Goal: Complete application form: Complete application form

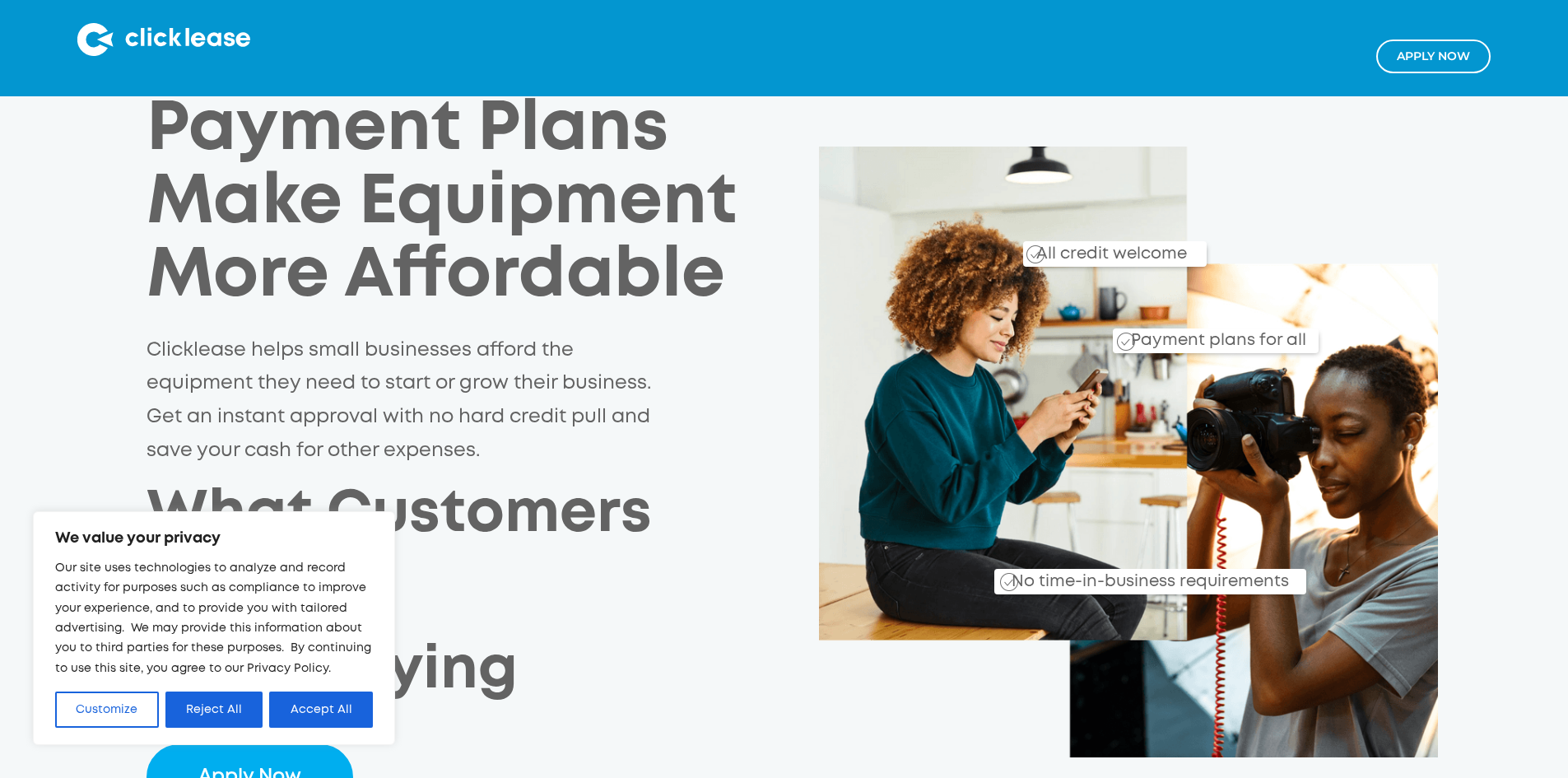
scroll to position [82, 0]
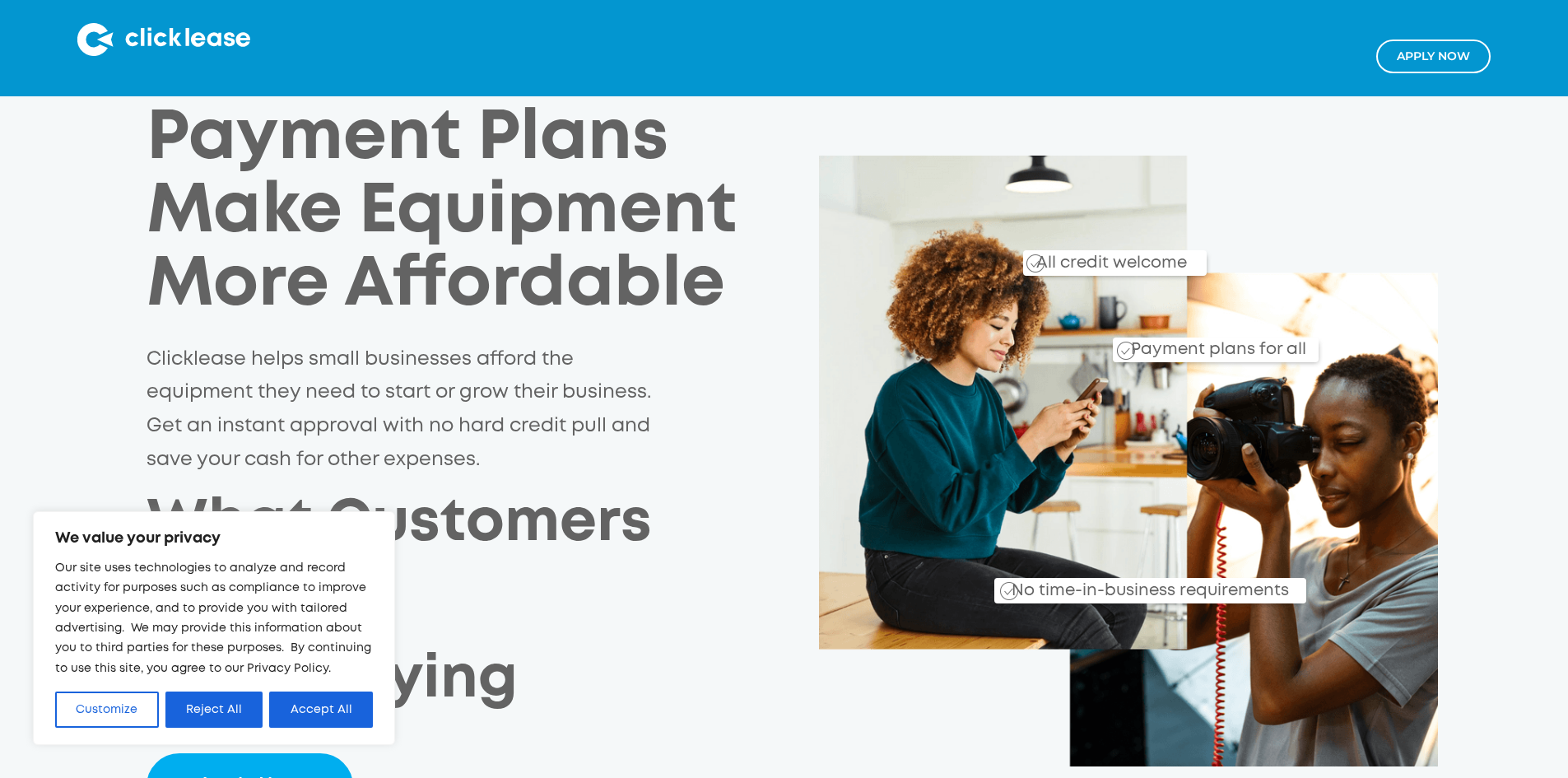
click at [1435, 64] on link "Apply NOw" at bounding box center [1434, 56] width 115 height 33
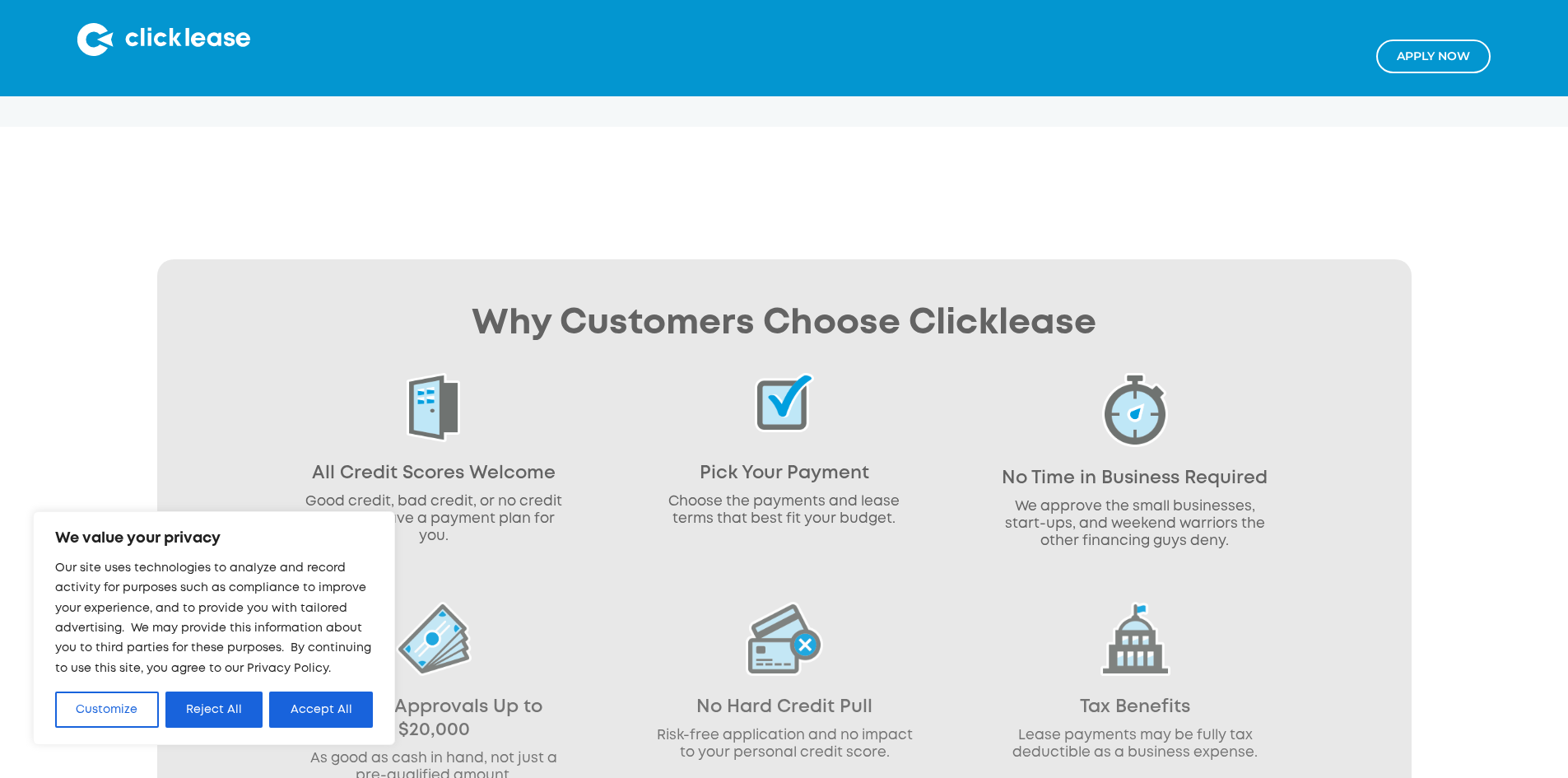
scroll to position [906, 0]
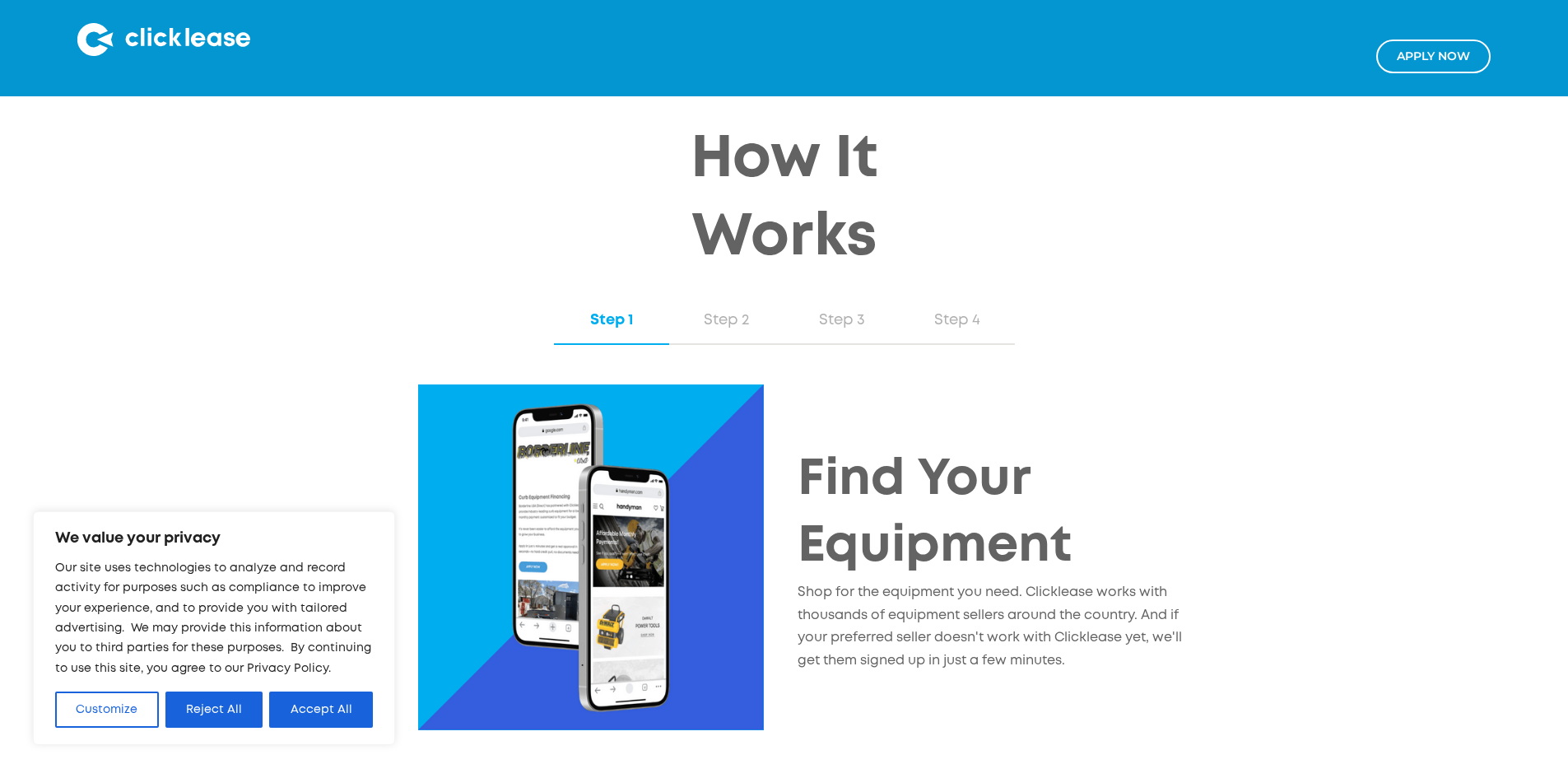
scroll to position [1399, 0]
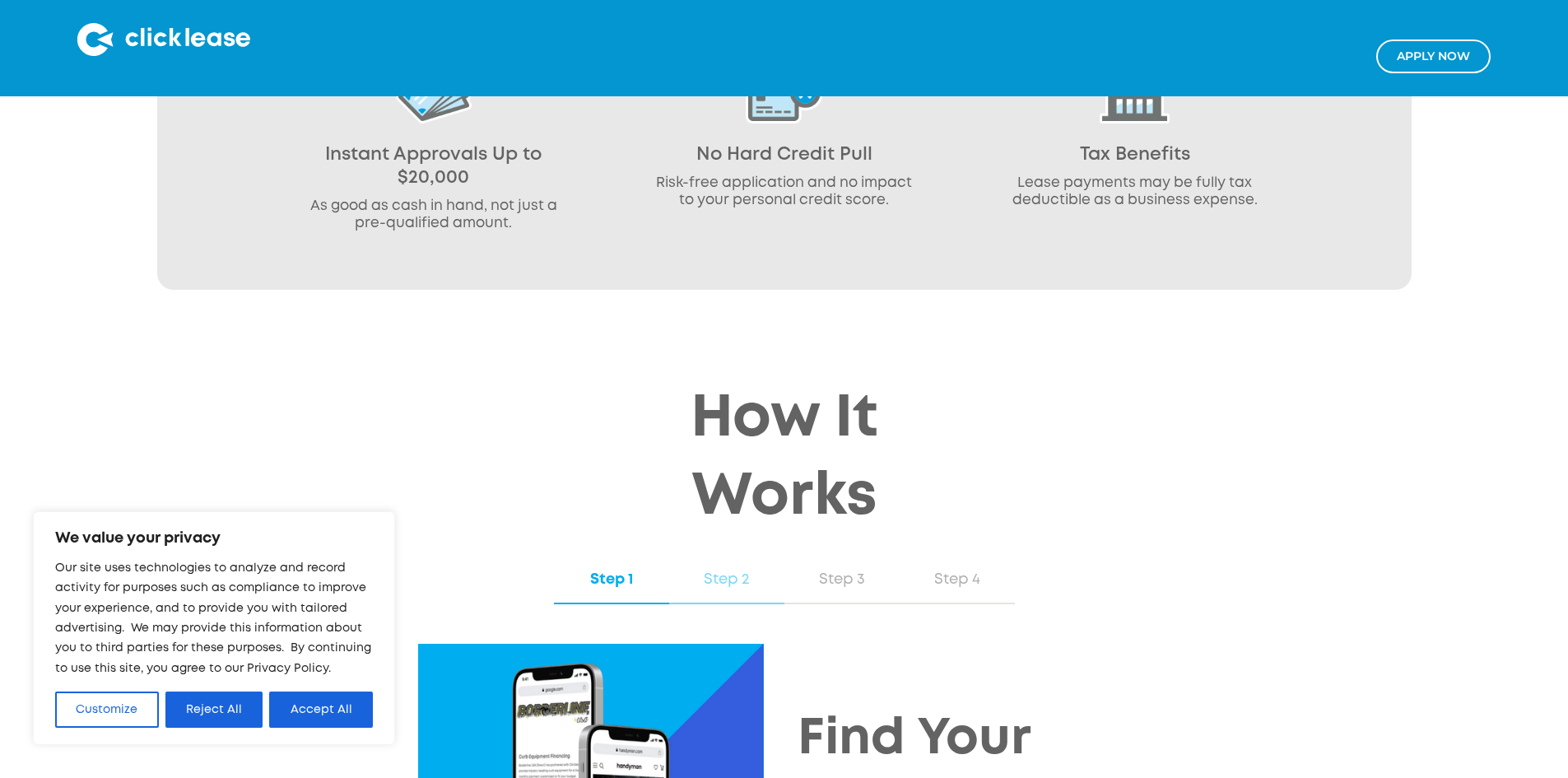
click at [740, 569] on div "Step 2" at bounding box center [727, 580] width 82 height 22
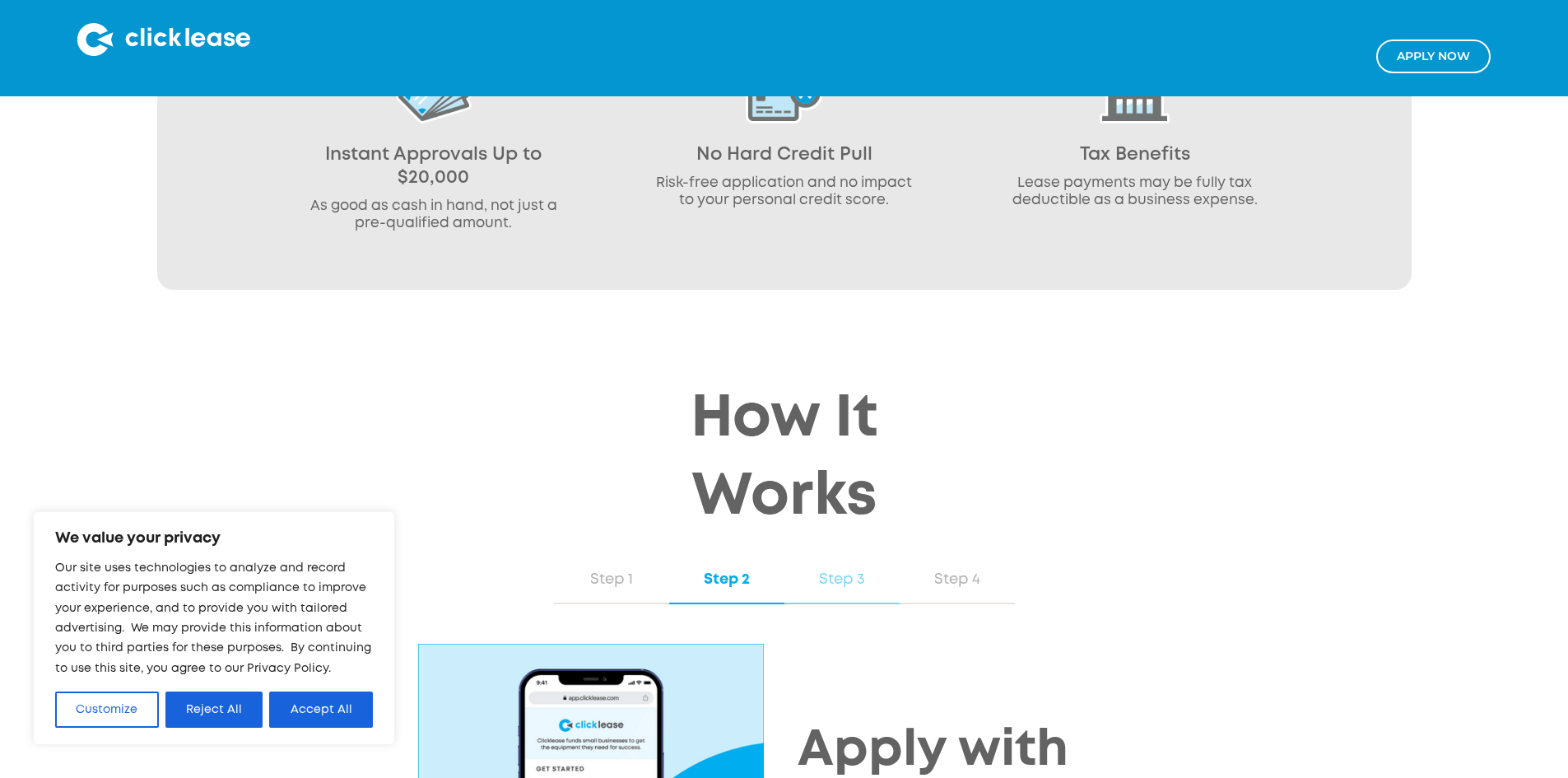
scroll to position [1481, 0]
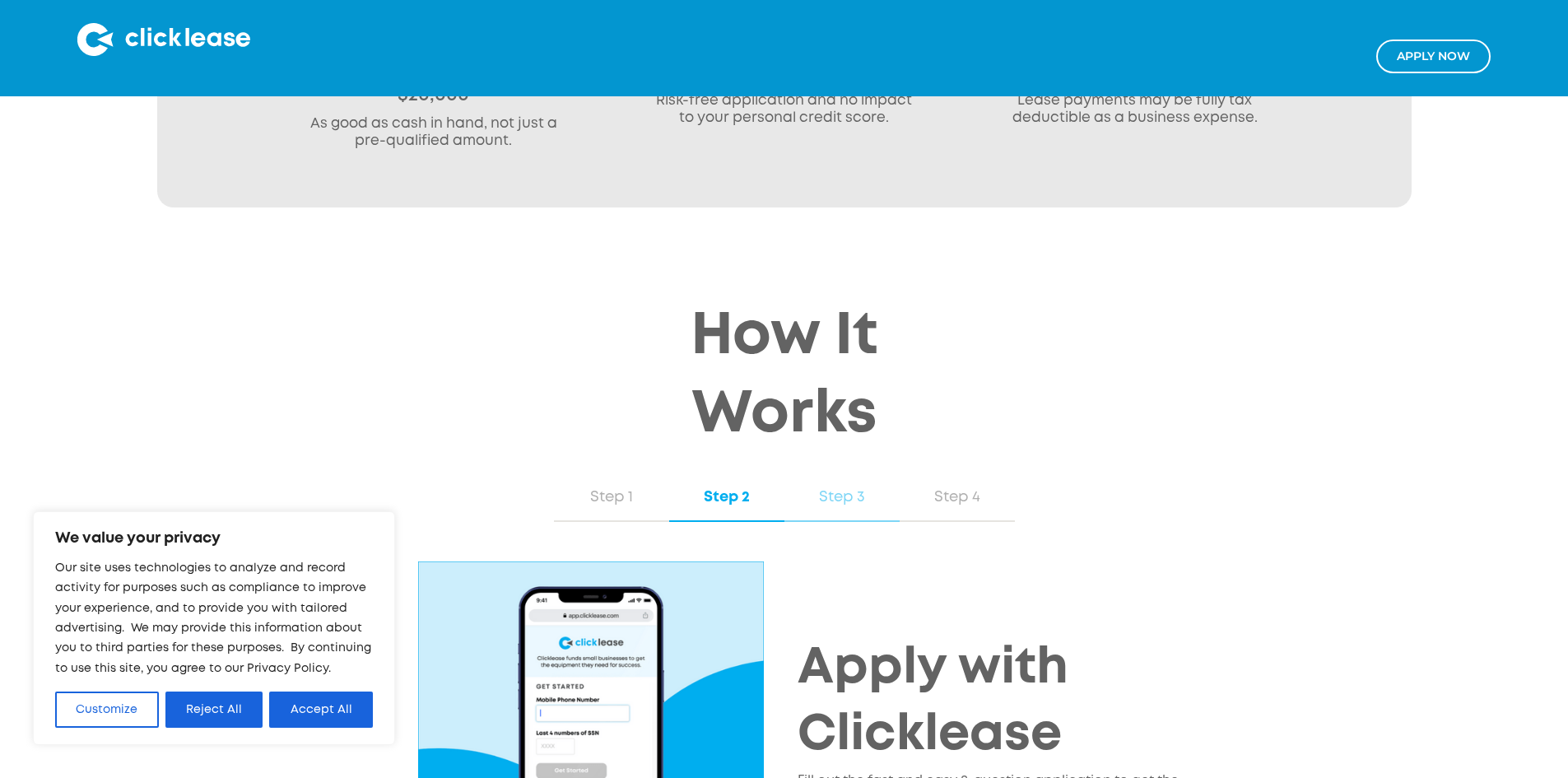
click at [826, 487] on div "Step 3" at bounding box center [842, 497] width 82 height 22
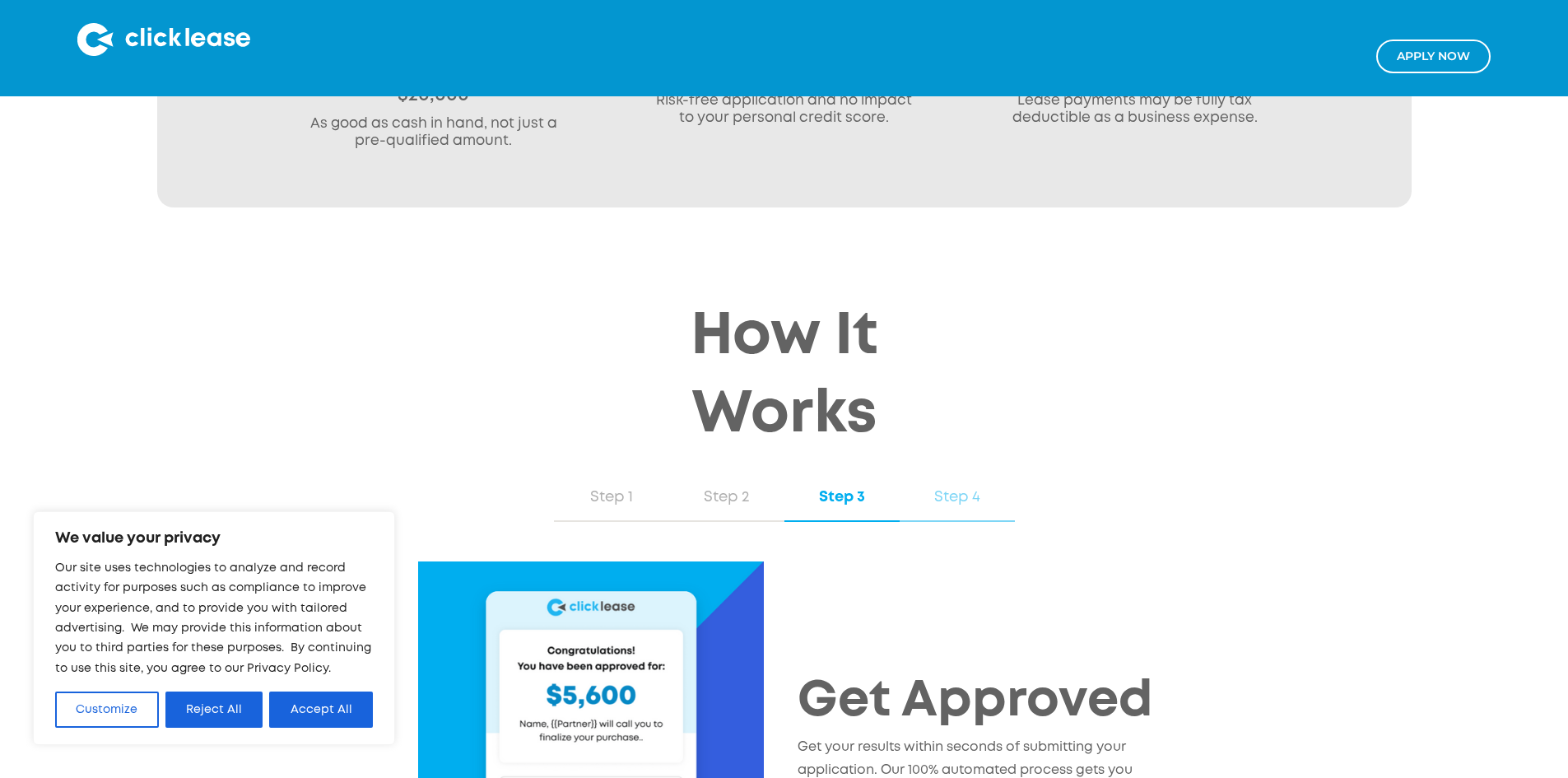
click at [953, 487] on div "Step 4" at bounding box center [958, 497] width 82 height 22
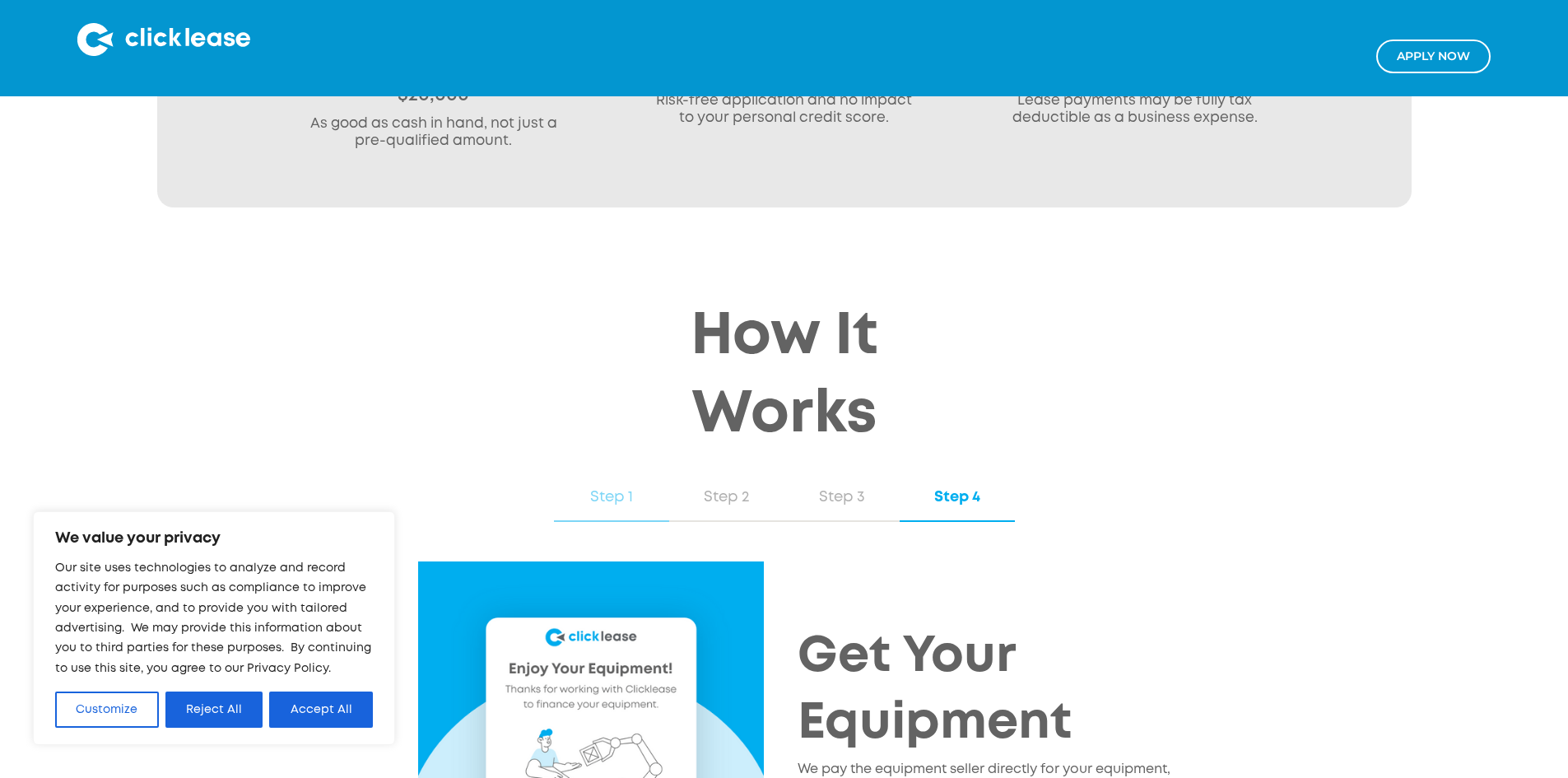
click at [615, 487] on div "Step 1" at bounding box center [611, 497] width 82 height 22
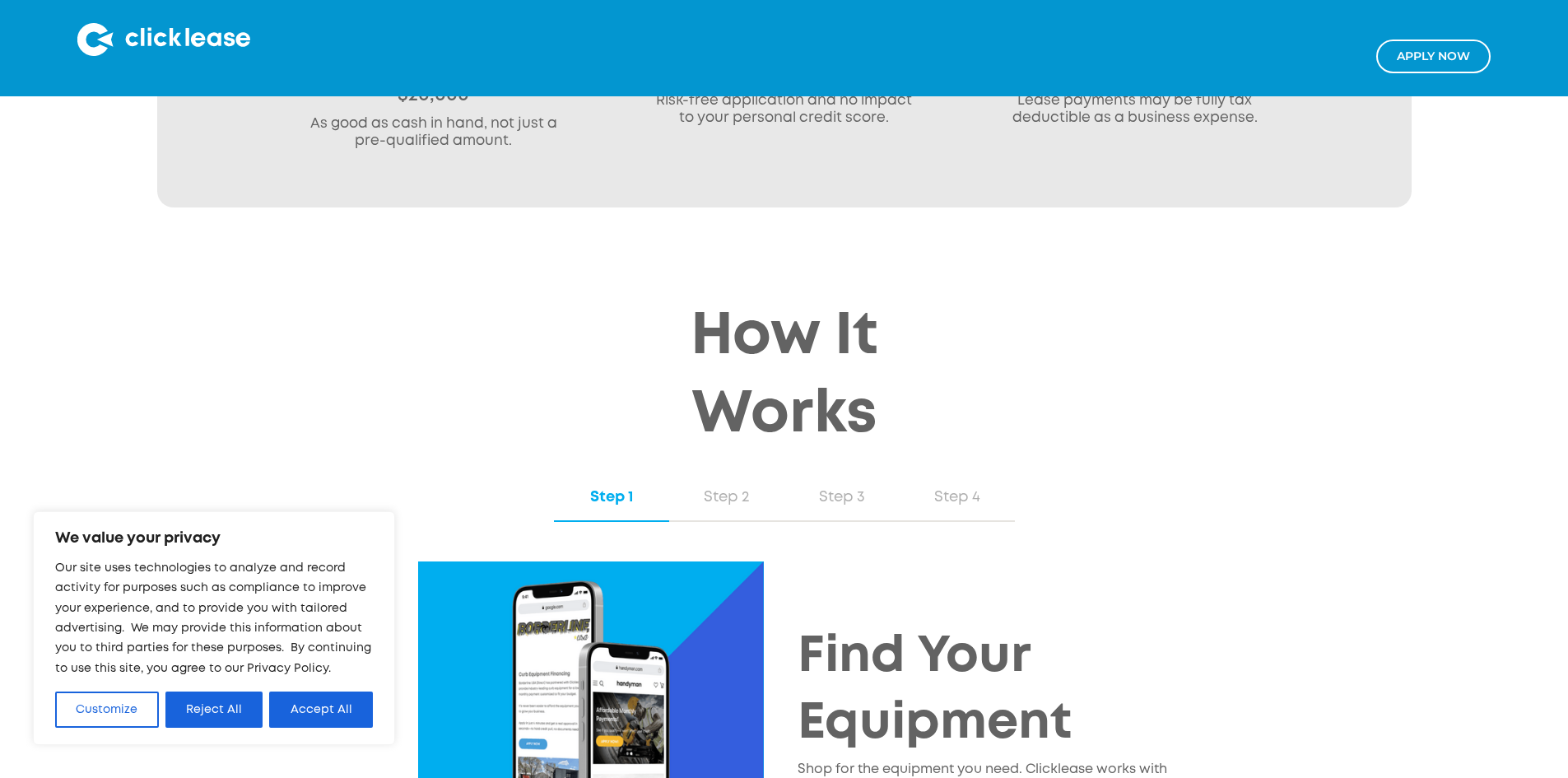
click at [1462, 54] on link "Apply NOw" at bounding box center [1434, 56] width 115 height 33
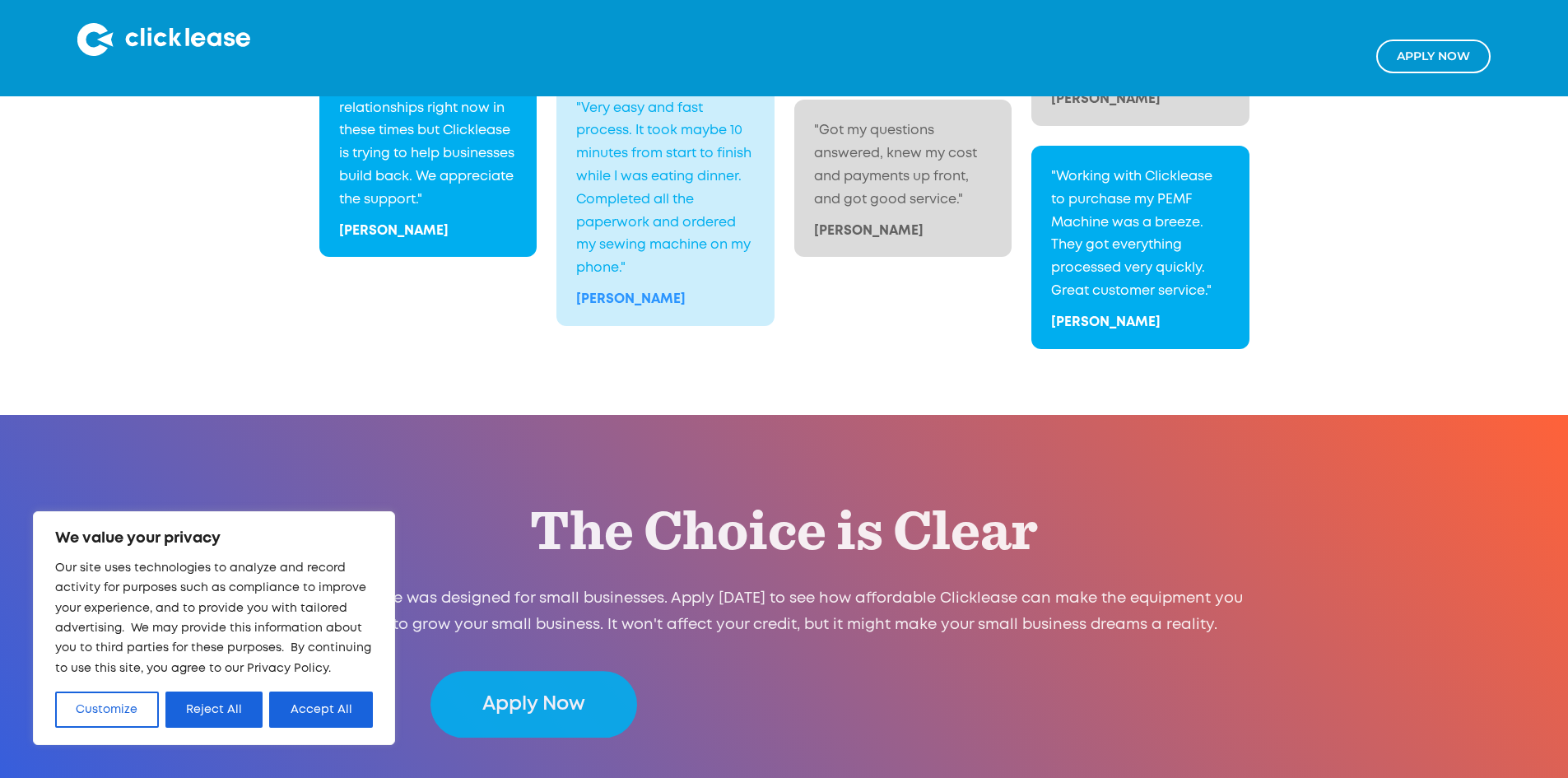
scroll to position [3210, 0]
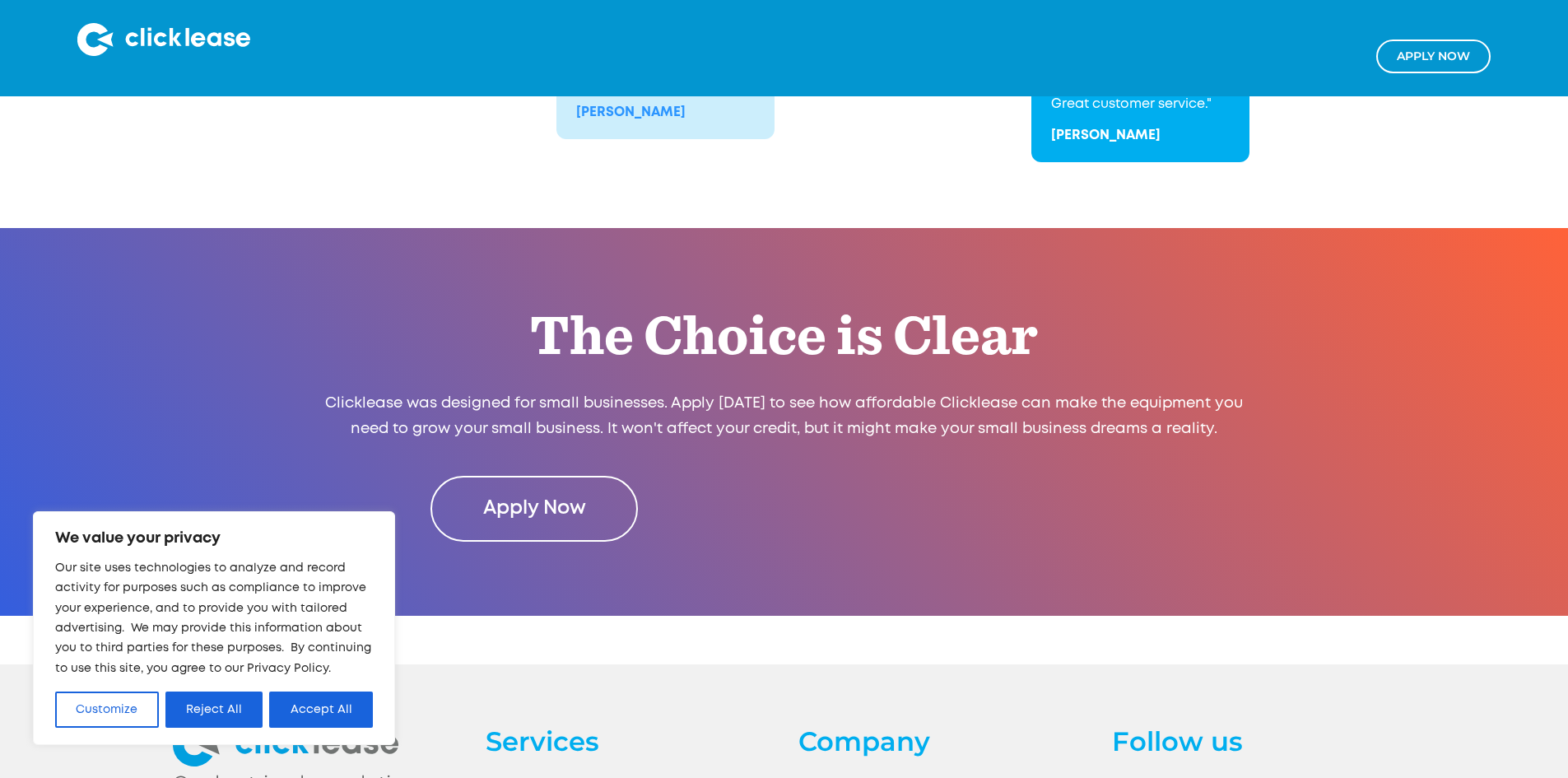
click at [551, 476] on link "Apply Now" at bounding box center [534, 509] width 207 height 67
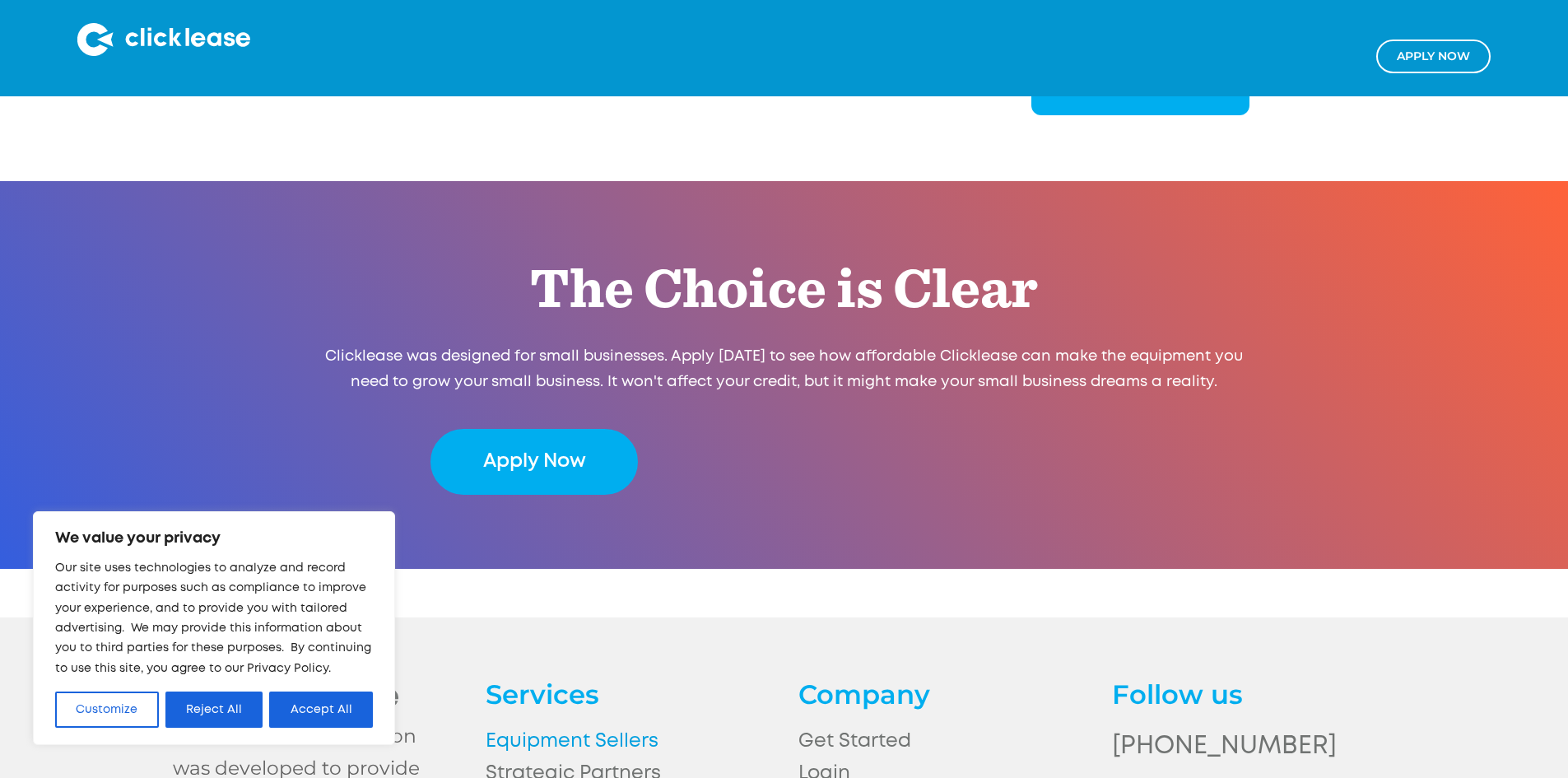
scroll to position [3281, 0]
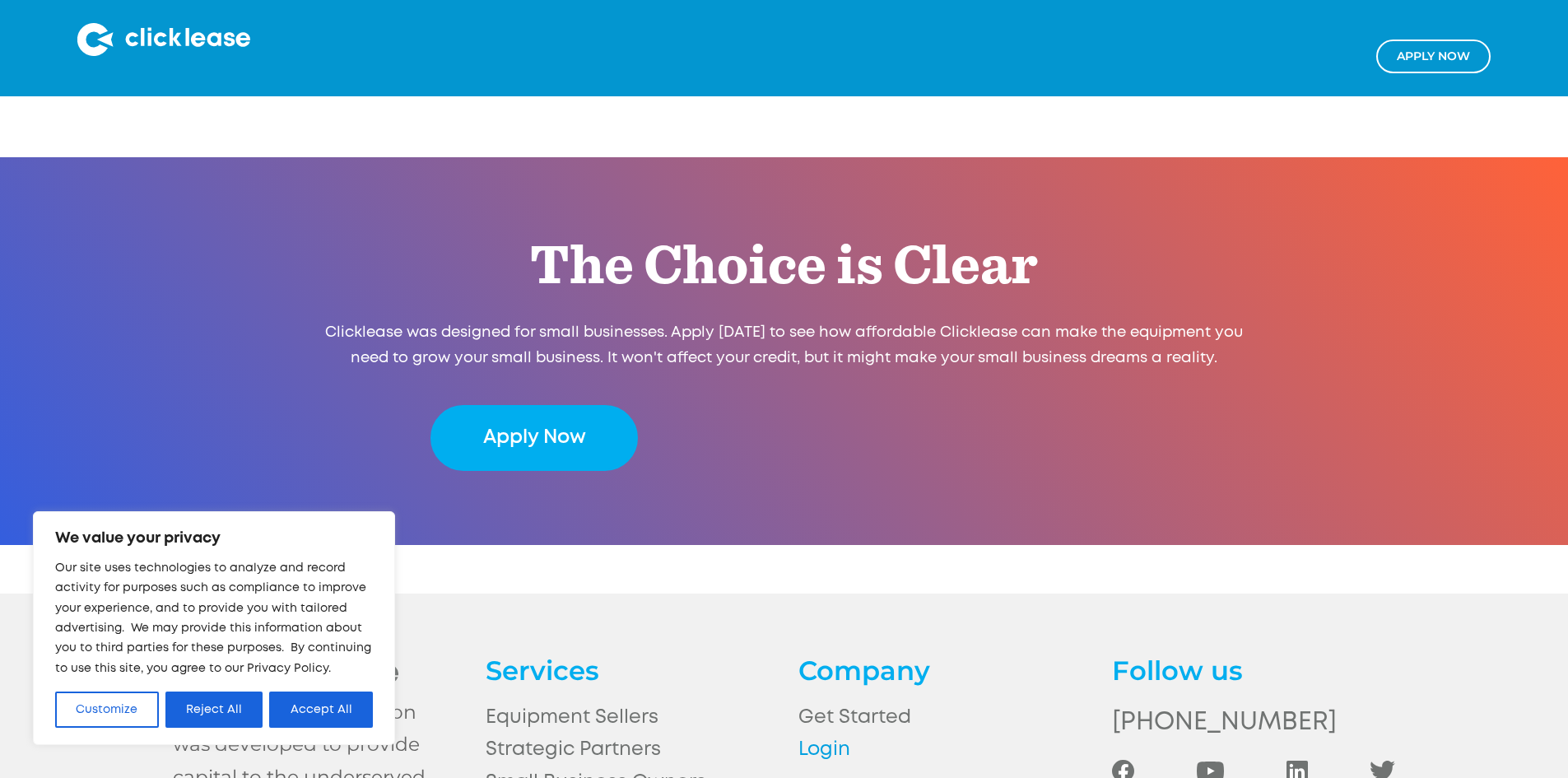
click at [831, 734] on link "Login" at bounding box center [940, 750] width 284 height 32
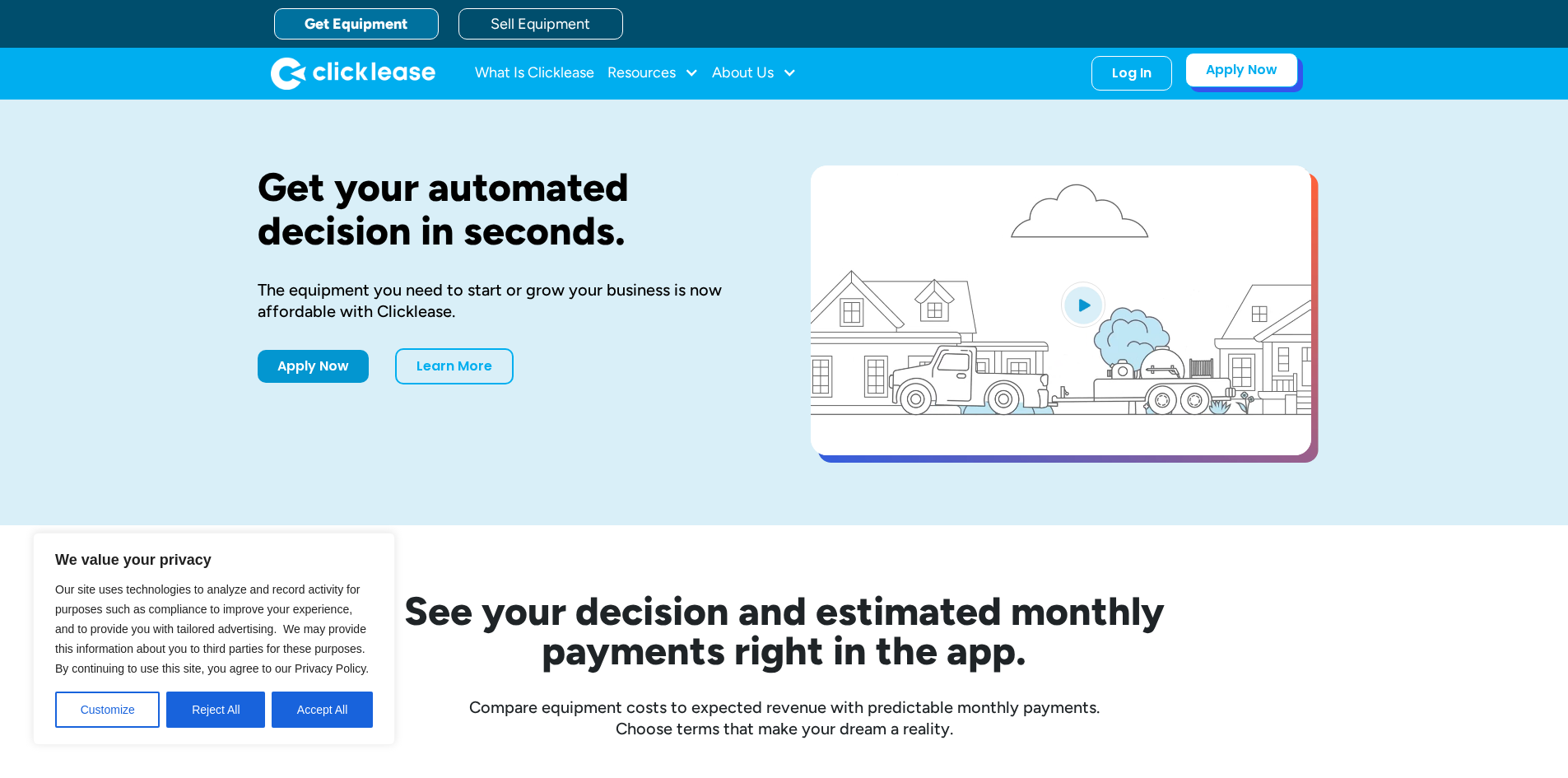
click at [1229, 84] on link "Apply Now" at bounding box center [1241, 70] width 113 height 34
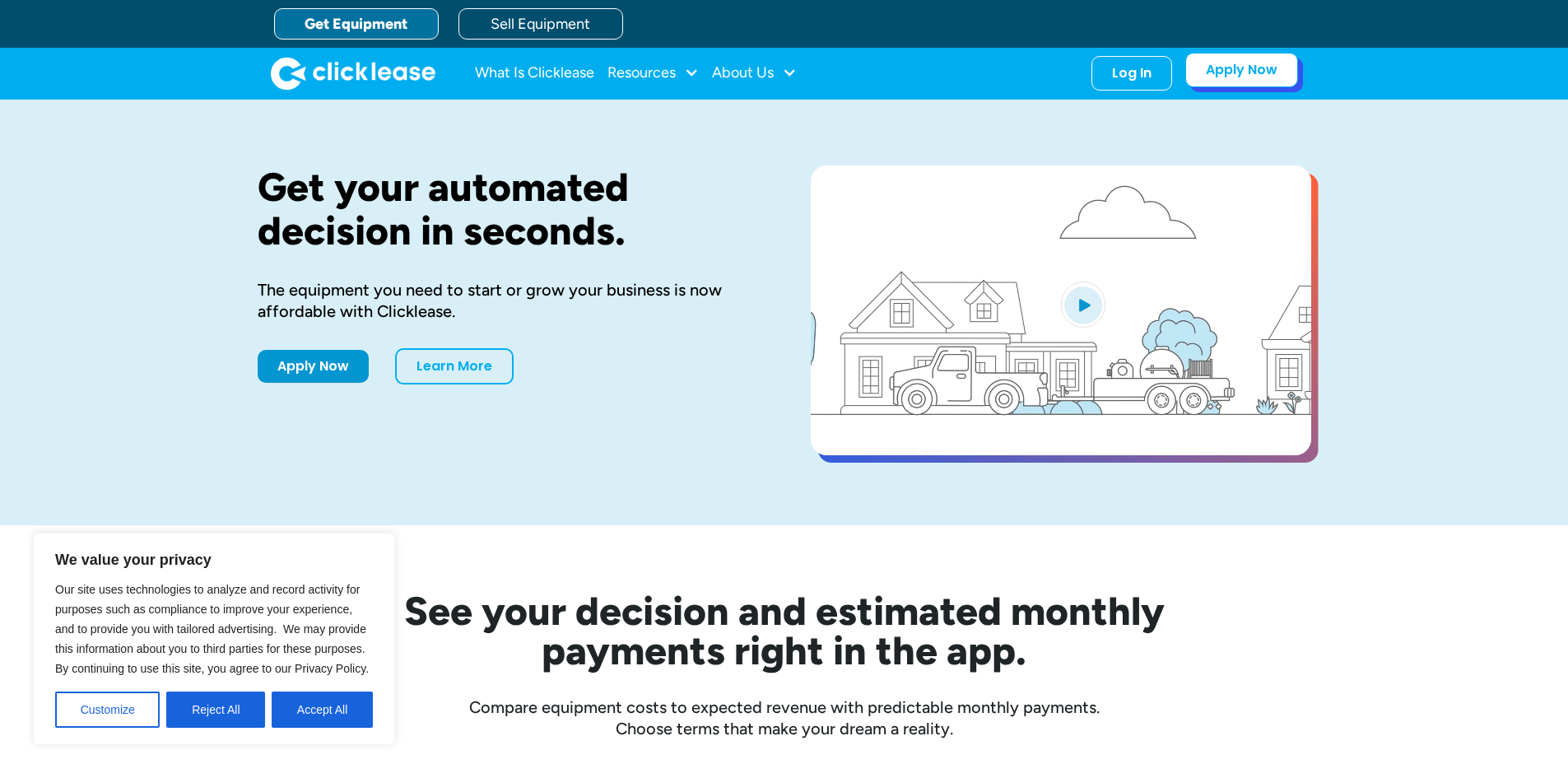
click at [1230, 70] on link "Apply Now" at bounding box center [1241, 70] width 113 height 34
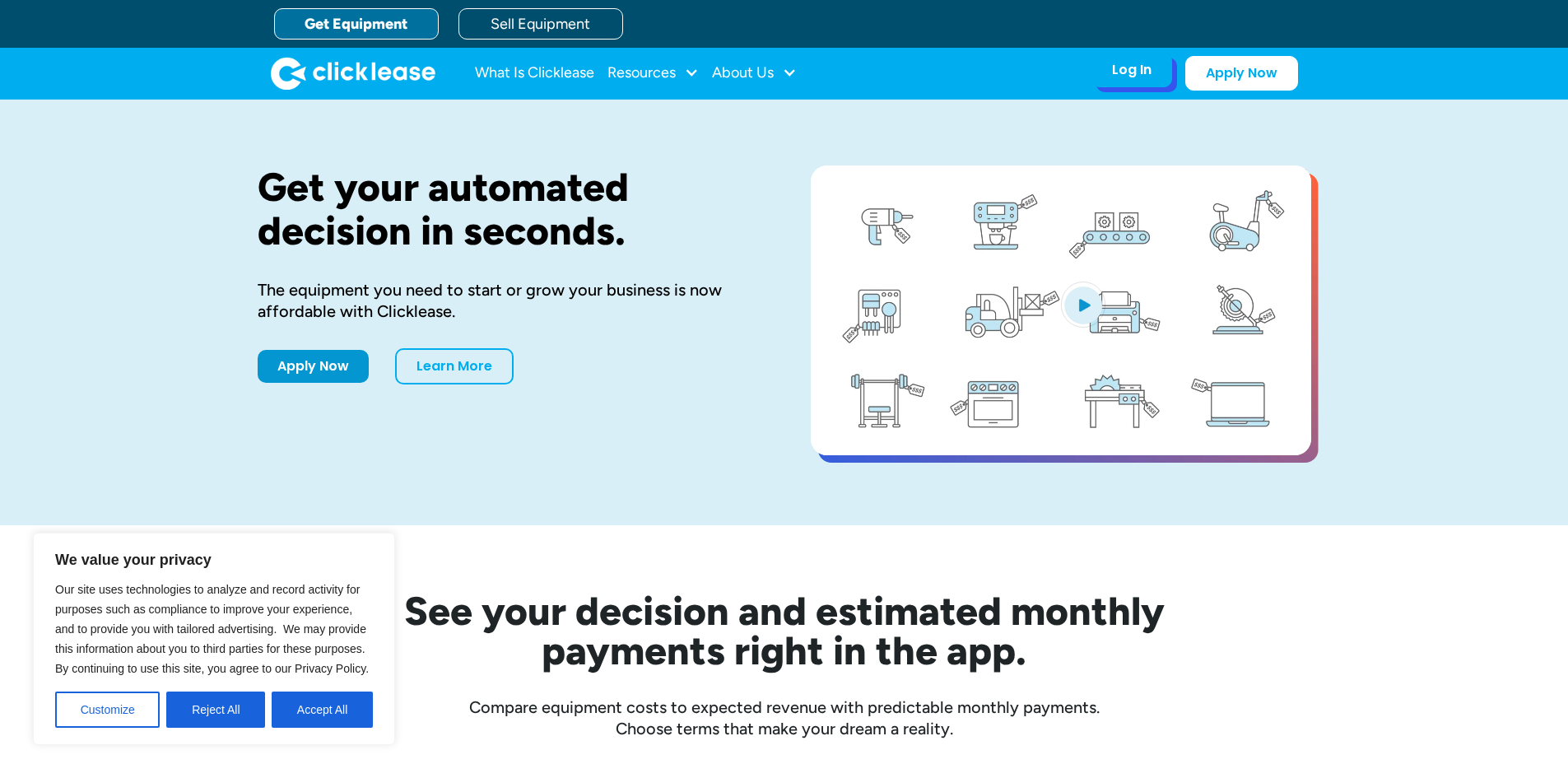
click at [1132, 76] on div "Log In" at bounding box center [1132, 70] width 39 height 17
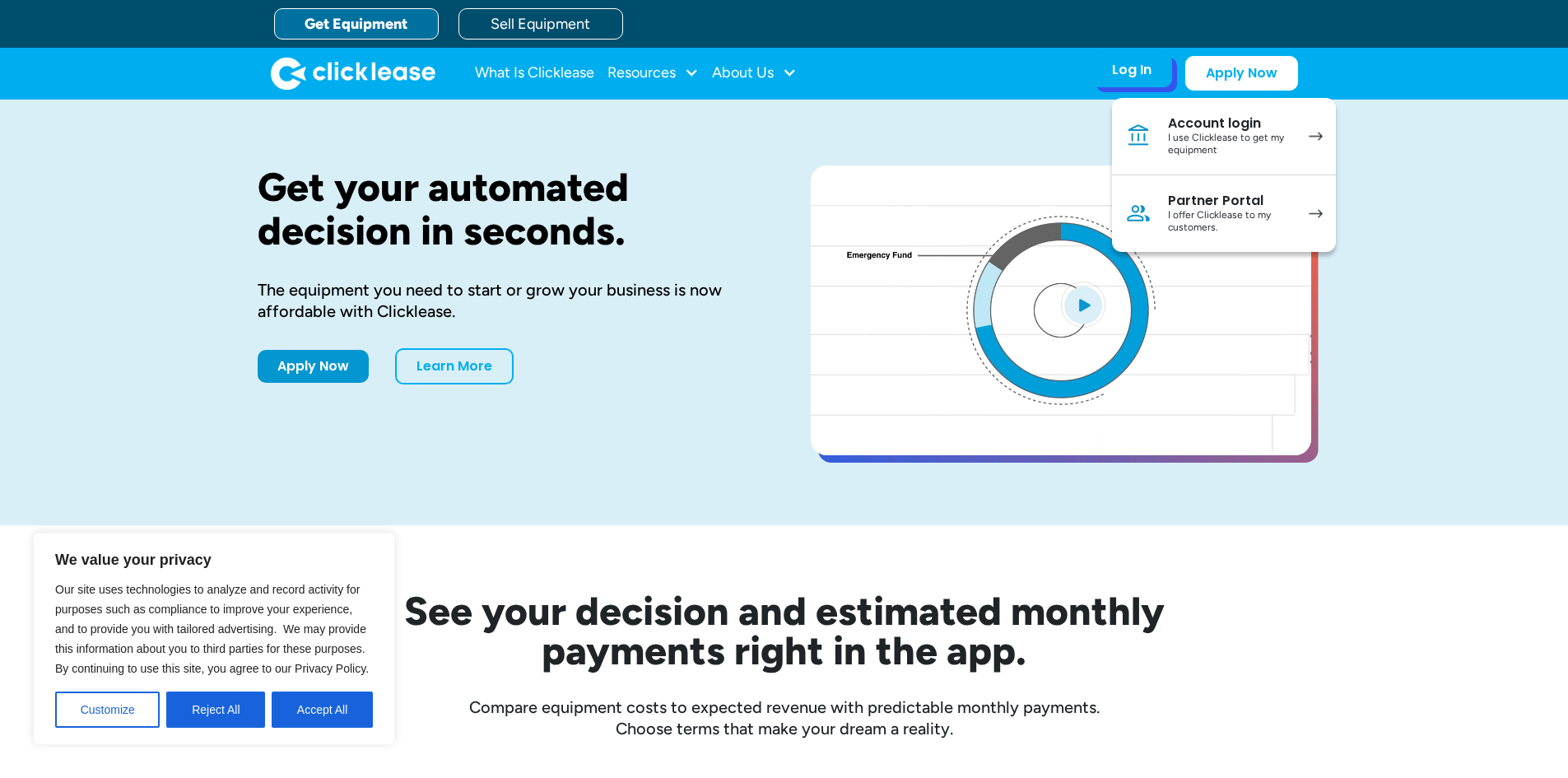
click at [1184, 205] on div "Partner Portal" at bounding box center [1230, 200] width 125 height 17
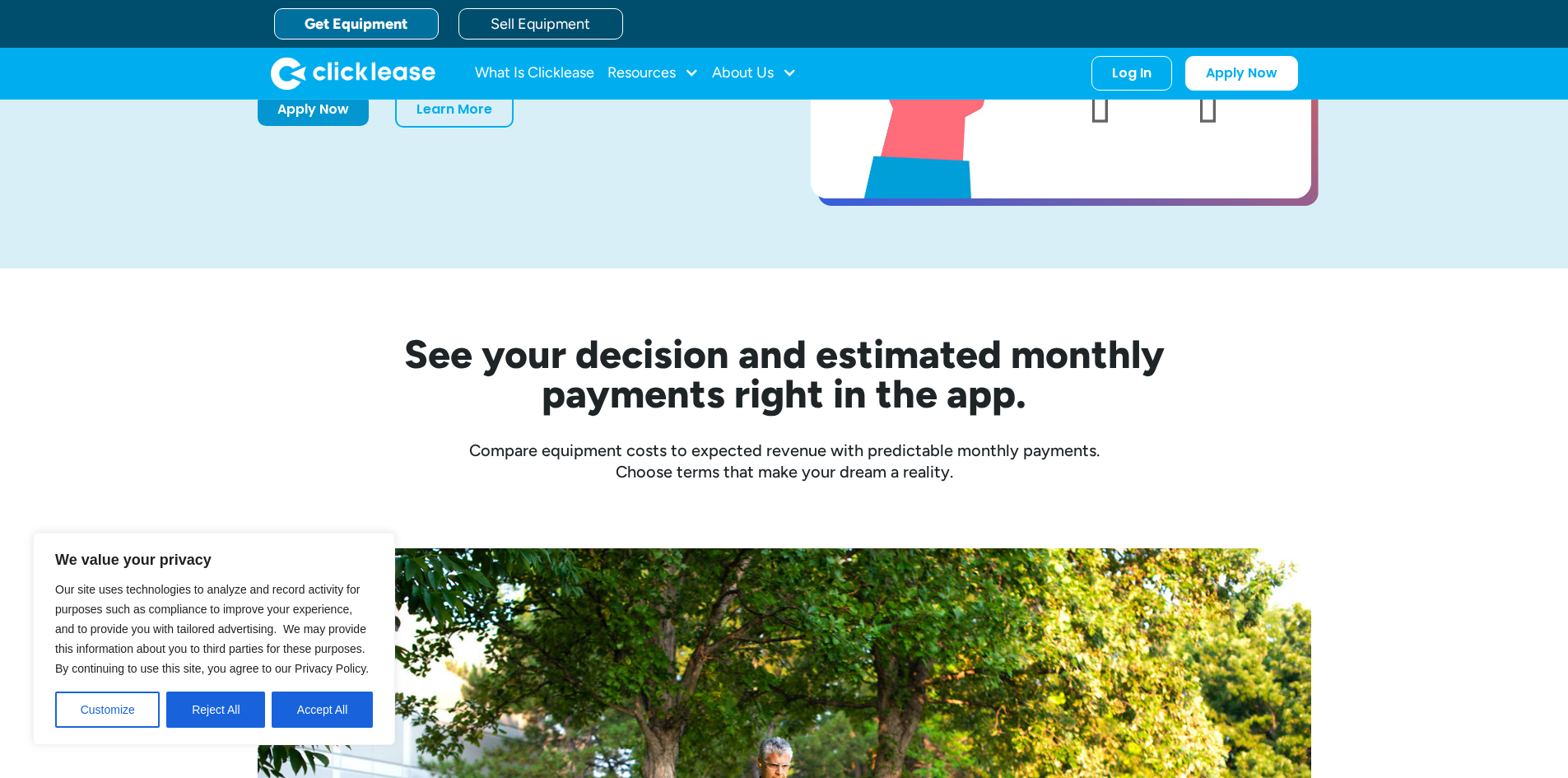
scroll to position [247, 0]
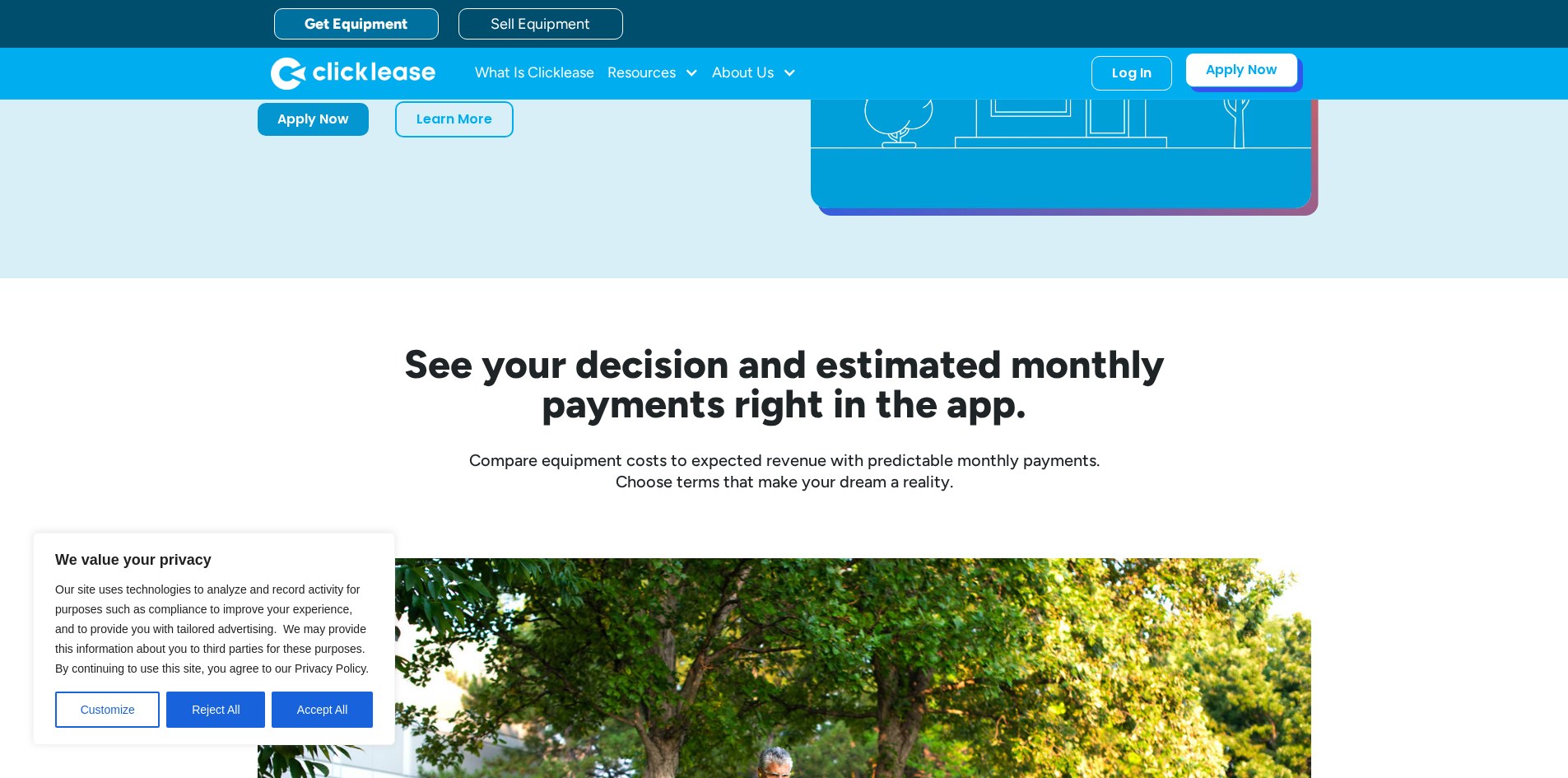
click at [1230, 64] on link "Apply Now" at bounding box center [1241, 70] width 113 height 34
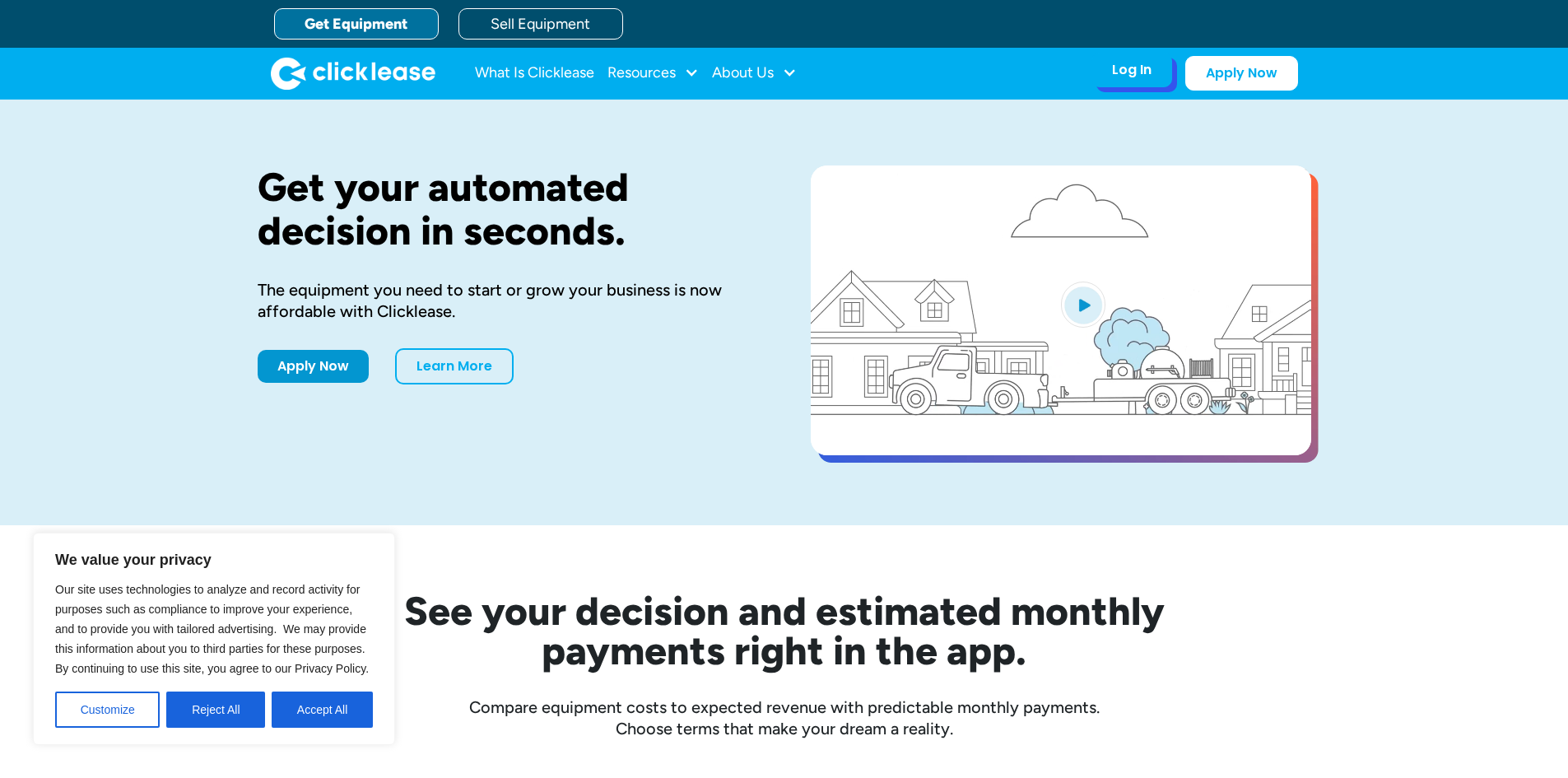
click at [1141, 85] on div "Log In Account login I use Clicklease to get my equipment Partner Portal I offe…" at bounding box center [1132, 70] width 80 height 34
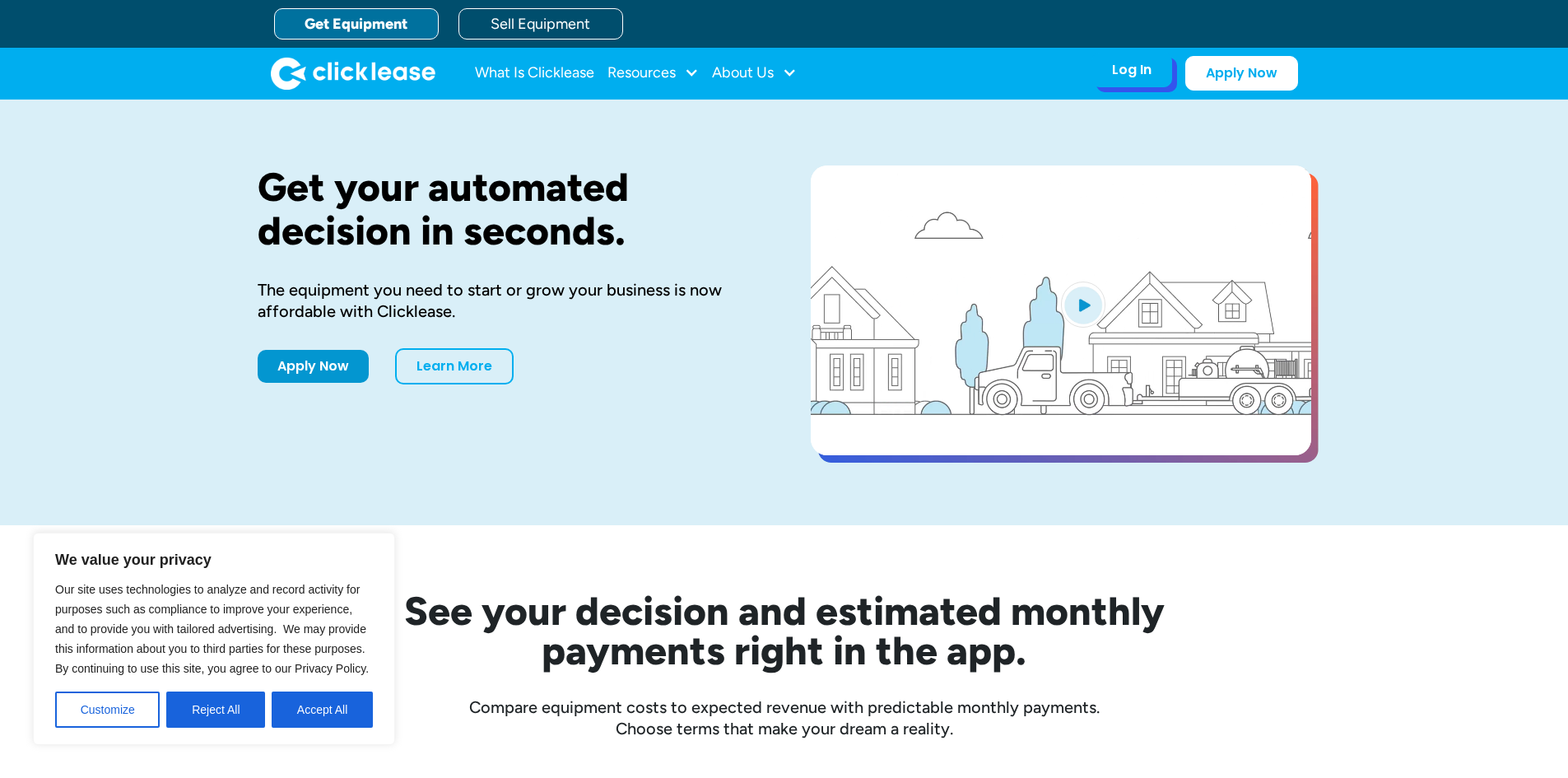
click at [1121, 69] on div "Log In" at bounding box center [1132, 70] width 39 height 17
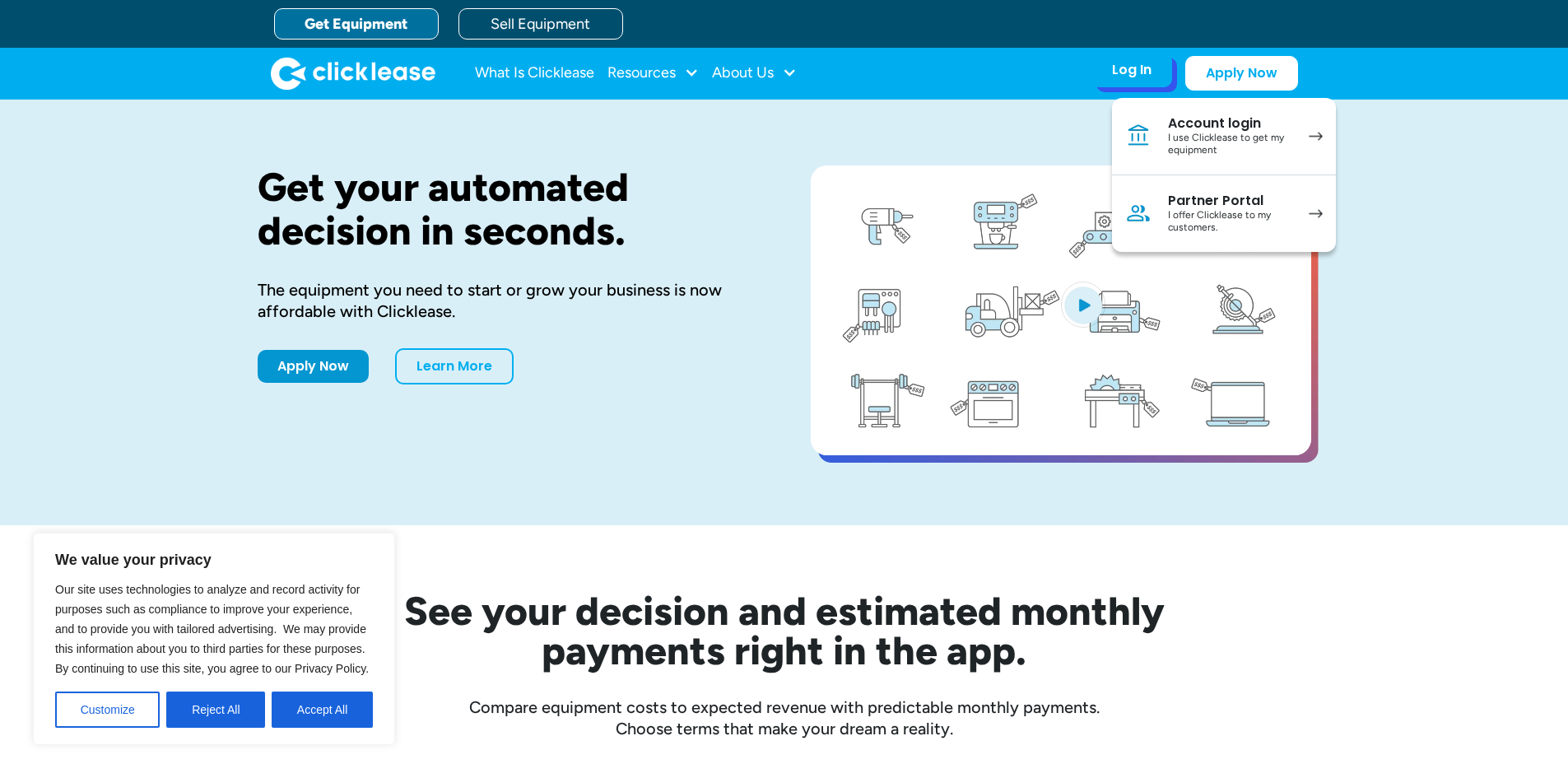
click at [1194, 204] on div "Partner Portal" at bounding box center [1230, 200] width 125 height 17
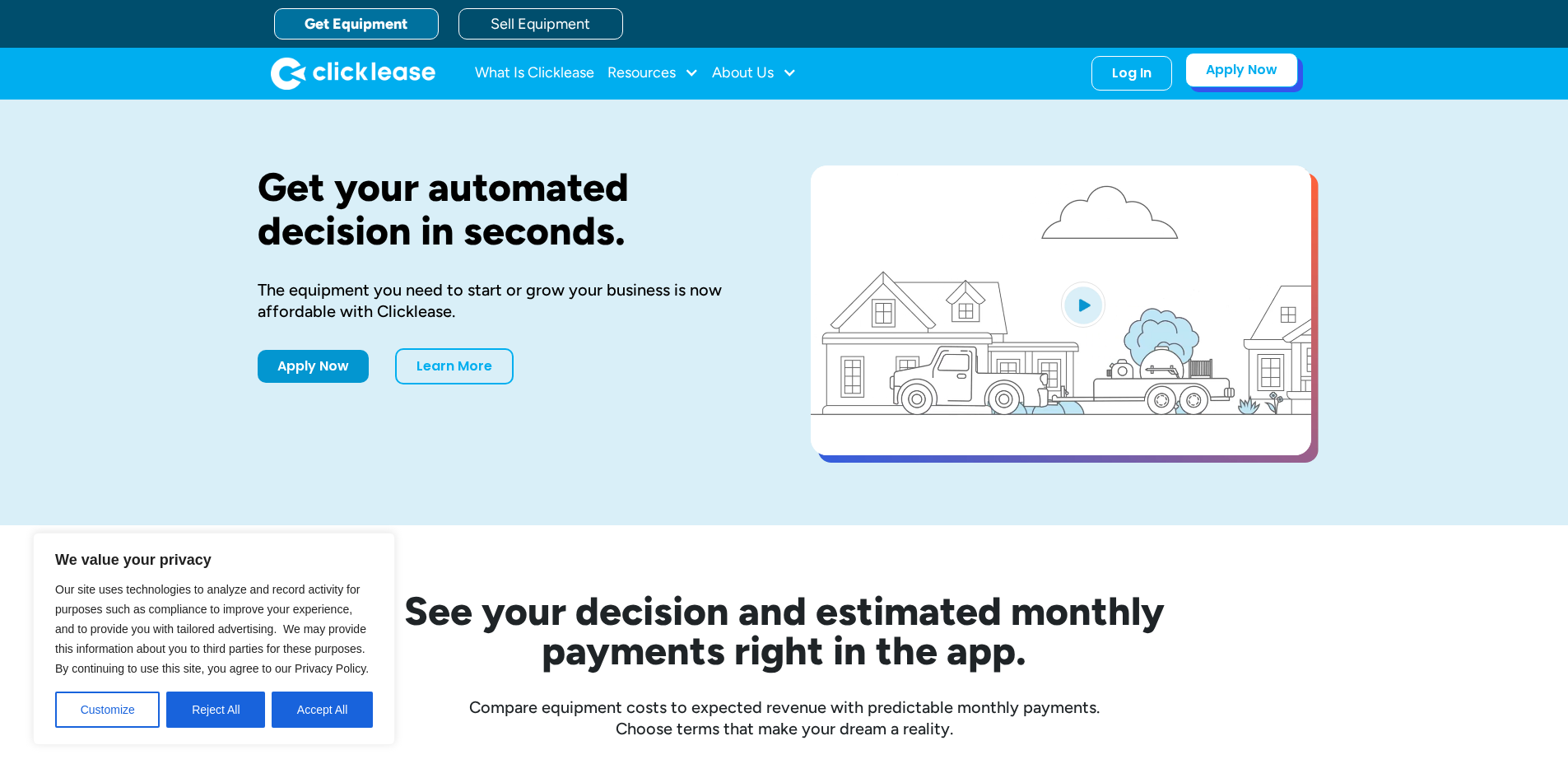
click at [1266, 61] on link "Apply Now" at bounding box center [1241, 70] width 113 height 34
